Goal: Find specific page/section: Find specific page/section

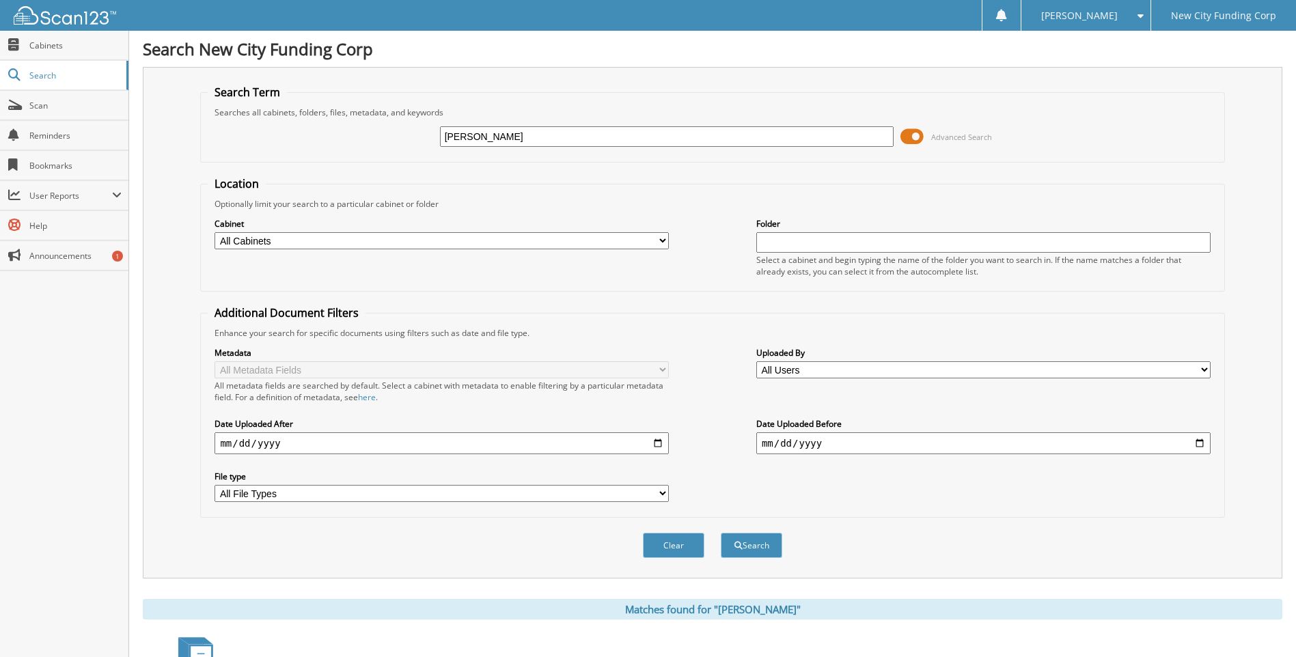
click at [531, 132] on input "[PERSON_NAME]" at bounding box center [667, 136] width 454 height 20
type input "377720"
click at [721, 533] on button "Search" at bounding box center [751, 545] width 61 height 25
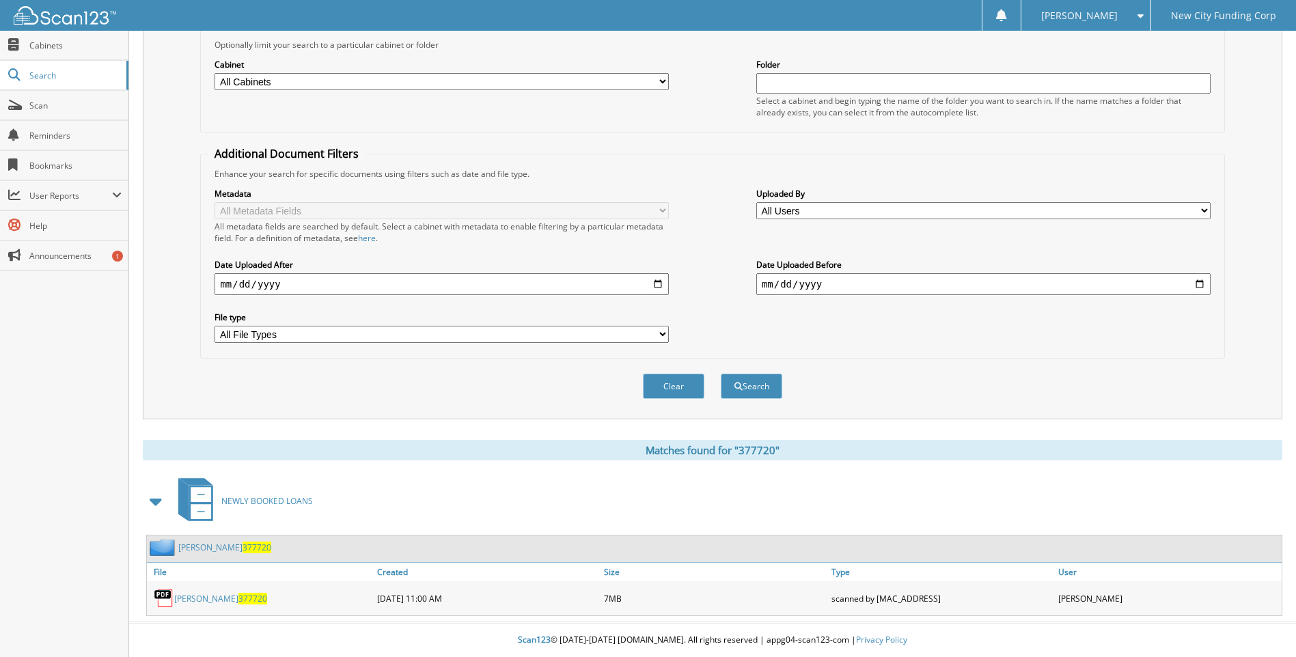
click at [230, 595] on link "clarence parks 377720" at bounding box center [220, 599] width 93 height 12
